Goal: Find specific page/section: Find specific page/section

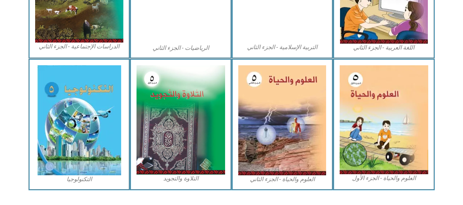
scroll to position [441, 0]
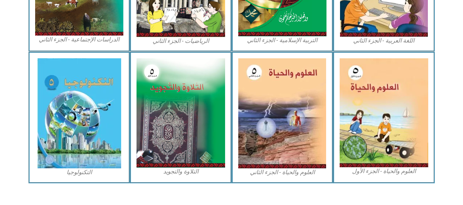
click at [378, 121] on img at bounding box center [384, 112] width 89 height 109
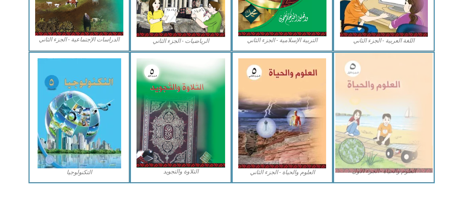
click at [360, 114] on img at bounding box center [383, 113] width 97 height 120
click at [375, 122] on img at bounding box center [383, 113] width 97 height 120
click at [377, 119] on img at bounding box center [383, 113] width 97 height 120
click at [304, 145] on img at bounding box center [282, 113] width 88 height 110
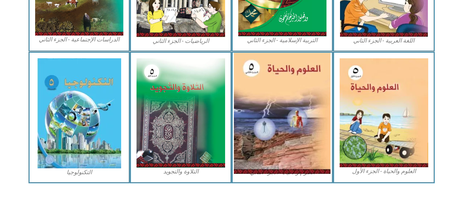
click at [305, 149] on img at bounding box center [282, 113] width 97 height 121
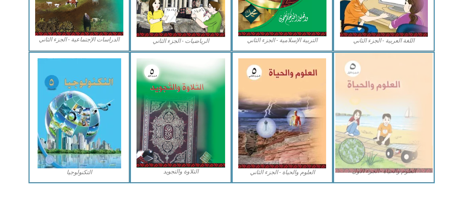
click at [370, 147] on img at bounding box center [383, 113] width 97 height 120
click at [367, 146] on img at bounding box center [383, 113] width 97 height 120
click at [369, 142] on img at bounding box center [383, 113] width 97 height 120
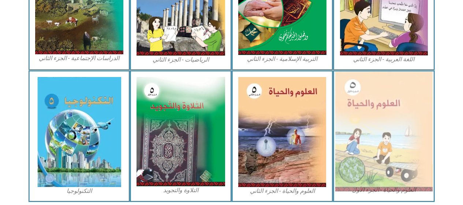
scroll to position [424, 0]
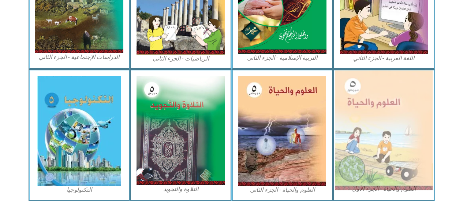
click at [388, 173] on img at bounding box center [383, 130] width 97 height 120
click at [374, 143] on img at bounding box center [383, 130] width 97 height 120
click at [372, 169] on img at bounding box center [383, 130] width 97 height 120
click at [376, 174] on img at bounding box center [383, 130] width 97 height 120
click at [375, 174] on img at bounding box center [383, 130] width 97 height 120
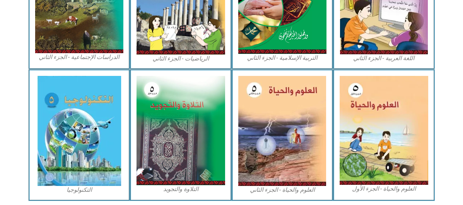
click at [446, 154] on section "العلوم والحياة - الجزء الأول العلوم والحياة - الجزء الثاني التلاوة والتجويد الت…" at bounding box center [231, 134] width 463 height 131
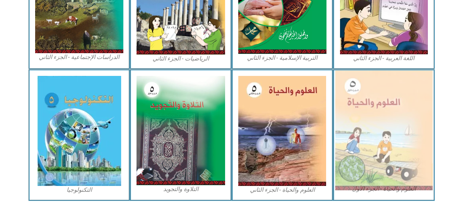
click at [412, 160] on img at bounding box center [383, 130] width 97 height 120
click at [359, 157] on img at bounding box center [383, 130] width 97 height 120
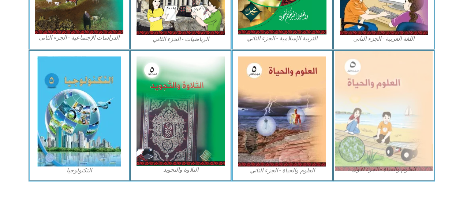
click at [416, 152] on img at bounding box center [383, 111] width 97 height 120
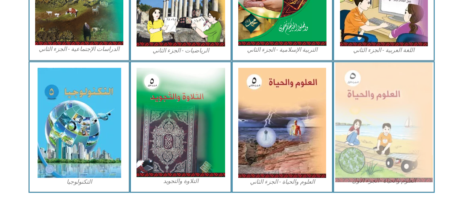
scroll to position [424, 0]
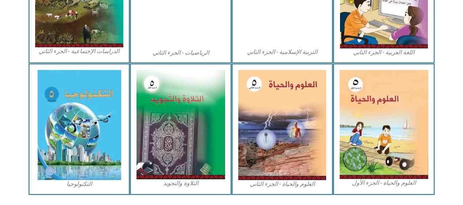
scroll to position [428, 0]
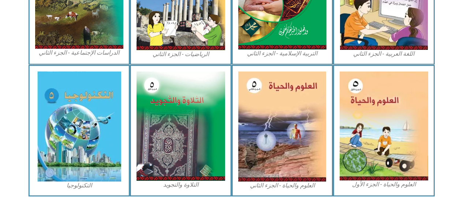
click at [388, 146] on img at bounding box center [384, 125] width 89 height 109
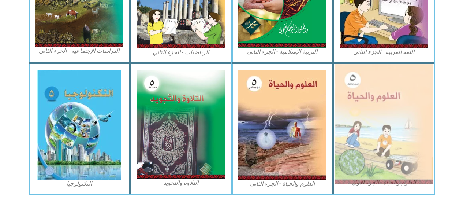
scroll to position [431, 0]
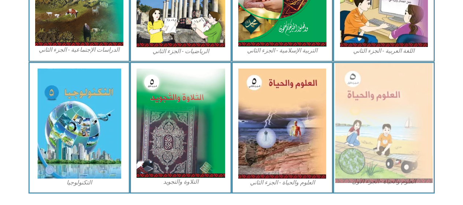
click at [383, 150] on img at bounding box center [383, 123] width 97 height 120
click at [378, 165] on img at bounding box center [383, 123] width 97 height 120
click at [371, 170] on img at bounding box center [383, 123] width 97 height 120
click at [367, 172] on img at bounding box center [383, 123] width 97 height 120
click at [362, 172] on img at bounding box center [383, 123] width 97 height 120
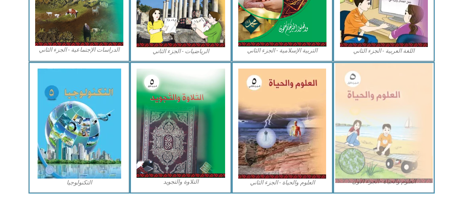
click at [363, 183] on img at bounding box center [383, 123] width 97 height 120
click at [348, 127] on img at bounding box center [383, 123] width 97 height 120
click at [363, 164] on img at bounding box center [383, 123] width 97 height 120
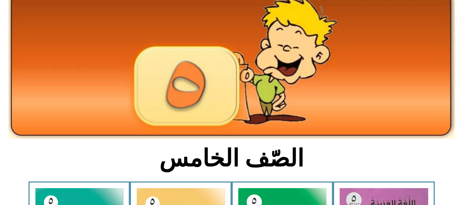
scroll to position [0, 0]
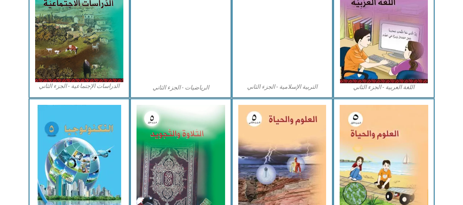
scroll to position [398, 0]
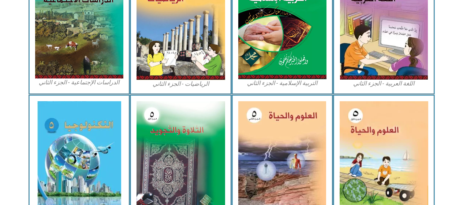
click at [364, 151] on img at bounding box center [384, 155] width 89 height 109
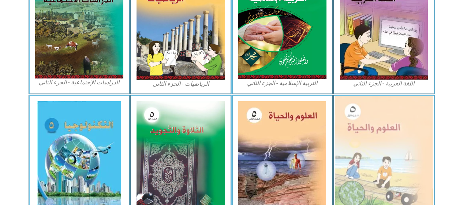
click at [367, 157] on img at bounding box center [383, 155] width 97 height 120
click at [367, 153] on img at bounding box center [383, 155] width 97 height 120
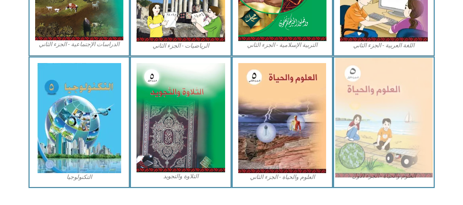
scroll to position [438, 0]
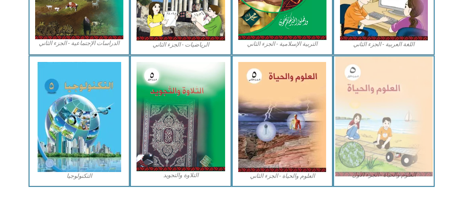
click at [376, 134] on img at bounding box center [383, 116] width 97 height 120
click at [380, 135] on img at bounding box center [383, 116] width 97 height 120
click at [361, 145] on img at bounding box center [383, 116] width 97 height 120
click at [355, 145] on img at bounding box center [383, 116] width 97 height 120
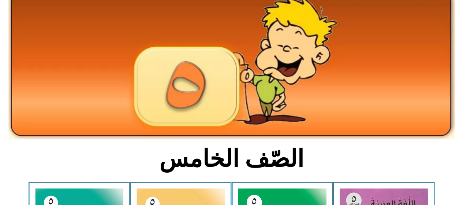
scroll to position [0, 0]
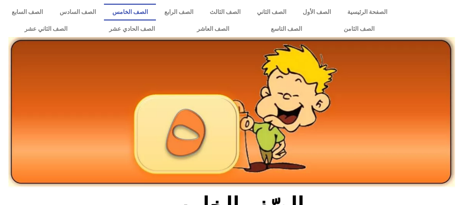
click at [156, 11] on link "الصف الخامس" at bounding box center [130, 12] width 52 height 17
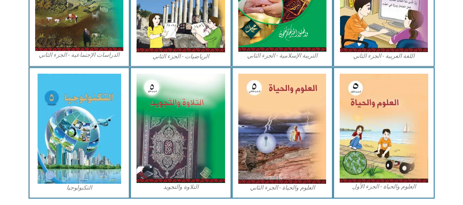
scroll to position [450, 0]
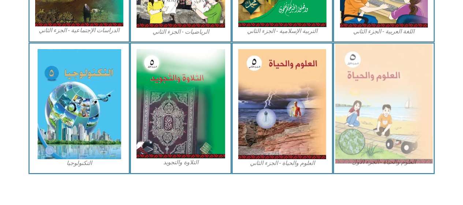
click at [374, 116] on img at bounding box center [383, 104] width 97 height 120
click at [379, 116] on img at bounding box center [383, 104] width 97 height 120
click at [355, 162] on img at bounding box center [383, 104] width 97 height 120
click at [350, 161] on img at bounding box center [383, 104] width 97 height 120
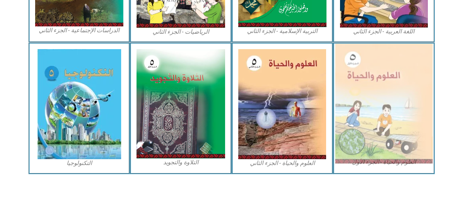
click at [349, 135] on img at bounding box center [383, 104] width 97 height 120
click at [353, 140] on img at bounding box center [383, 104] width 97 height 120
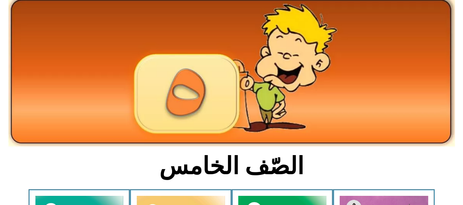
scroll to position [0, 0]
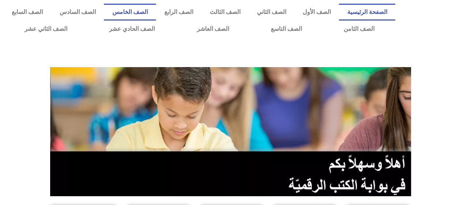
click at [156, 13] on link "الصف الخامس" at bounding box center [130, 12] width 52 height 17
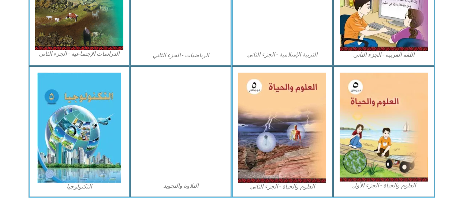
scroll to position [430, 0]
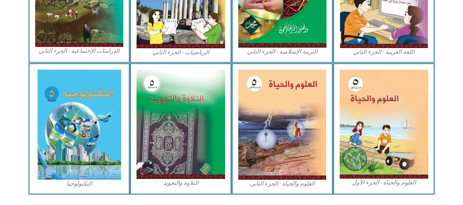
click at [374, 135] on img at bounding box center [384, 124] width 89 height 109
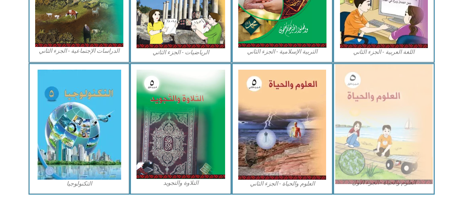
click at [378, 135] on img at bounding box center [383, 124] width 97 height 120
click at [355, 140] on img at bounding box center [383, 124] width 97 height 120
click at [358, 154] on img at bounding box center [383, 124] width 97 height 120
click at [350, 151] on img at bounding box center [383, 124] width 97 height 120
click at [284, 128] on img at bounding box center [282, 125] width 88 height 110
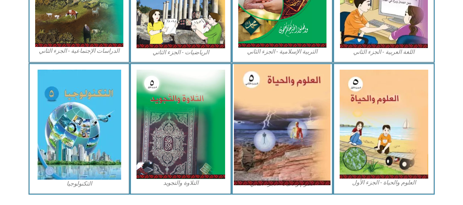
click at [282, 146] on img at bounding box center [282, 124] width 97 height 121
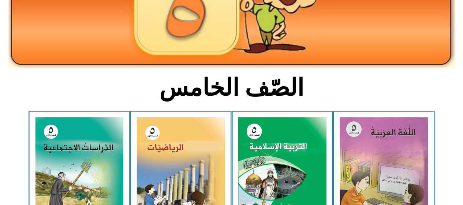
scroll to position [0, 0]
